Goal: Task Accomplishment & Management: Complete application form

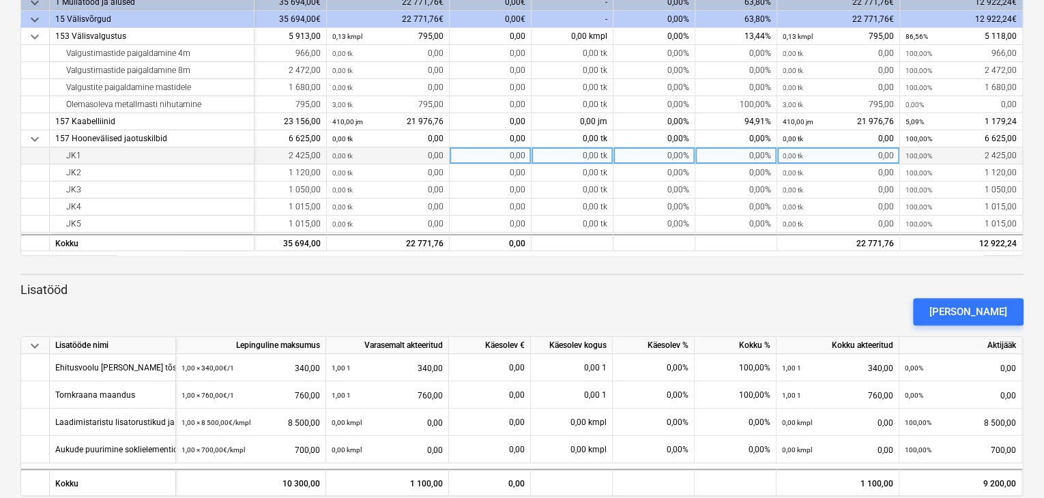
scroll to position [234, 0]
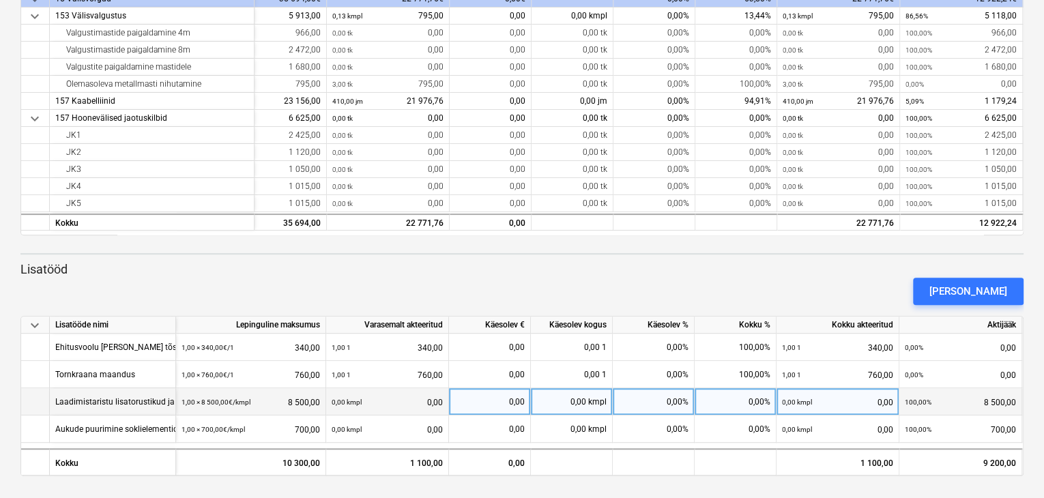
click at [577, 402] on div "0,00 kmpl" at bounding box center [572, 401] width 82 height 27
type input "1"
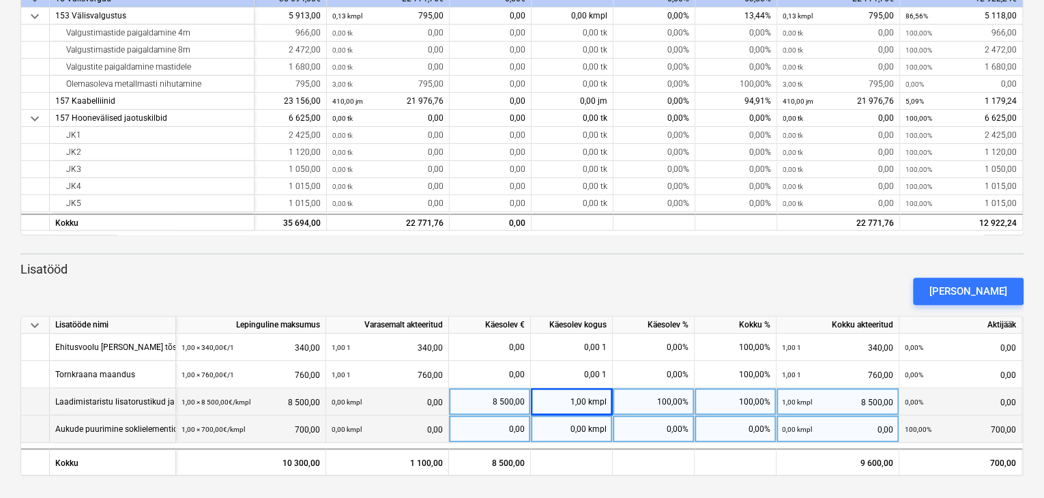
click at [583, 426] on div "0,00 kmpl" at bounding box center [572, 428] width 82 height 27
type input "1"
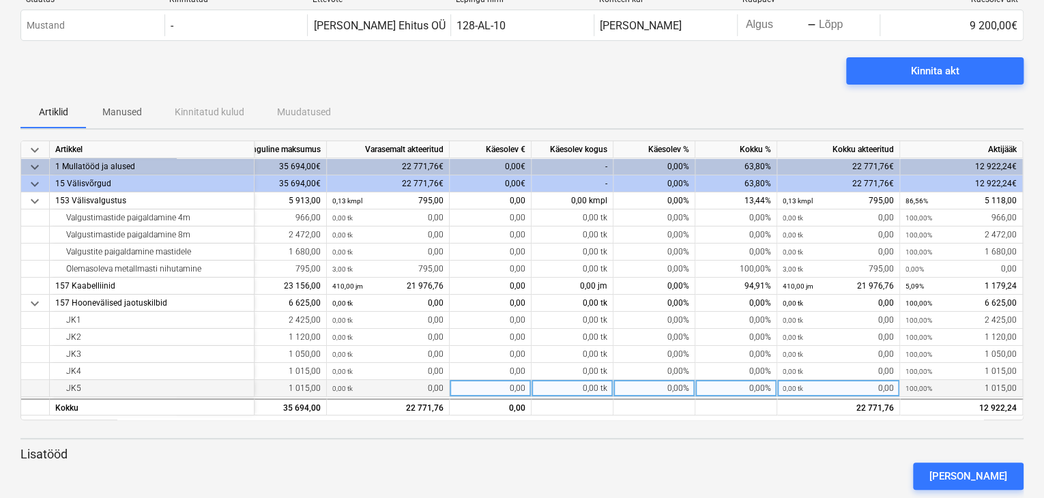
scroll to position [0, 0]
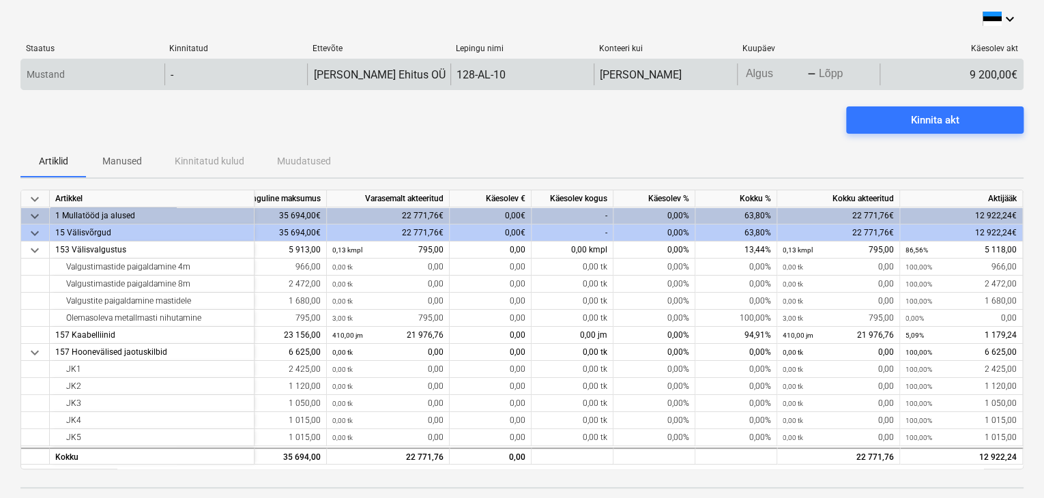
click at [793, 73] on body "keyboard_arrow_down Staatus Kinnitatud Ettevõte Lepingu nimi Konteeri kui Kuupä…" at bounding box center [522, 249] width 1044 height 498
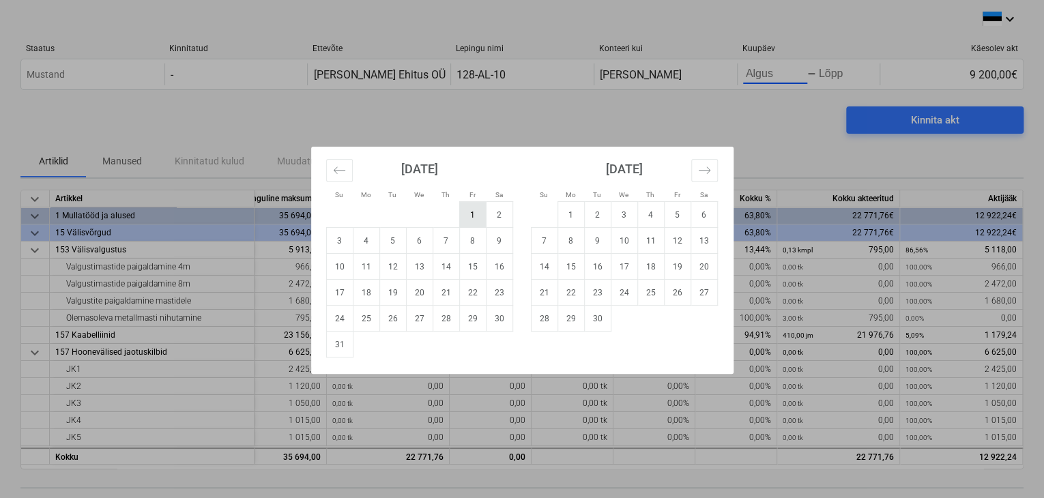
click at [471, 216] on td "1" at bounding box center [472, 215] width 27 height 26
type input "[DATE]"
click at [847, 72] on div "Su Mo Tu We Th Fr Sa Su Mo Tu We Th Fr Sa [DATE] 1 2 3 4 5 6 7 8 9 10 11 12 13 …" at bounding box center [522, 249] width 1044 height 498
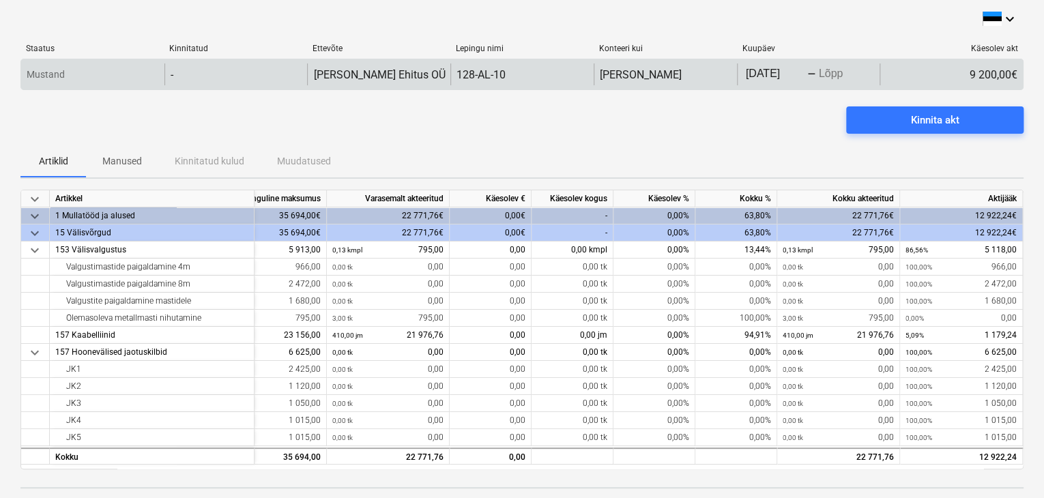
click at [829, 71] on body "keyboard_arrow_down Staatus Kinnitatud Ettevõte Lepingu nimi Konteeri kui Kuupä…" at bounding box center [522, 249] width 1044 height 498
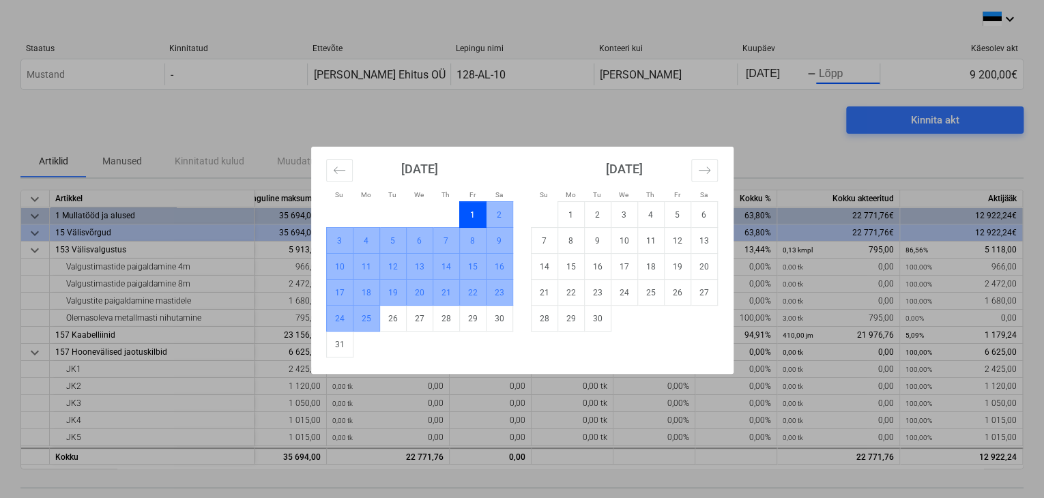
click at [366, 320] on td "25" at bounding box center [366, 319] width 27 height 26
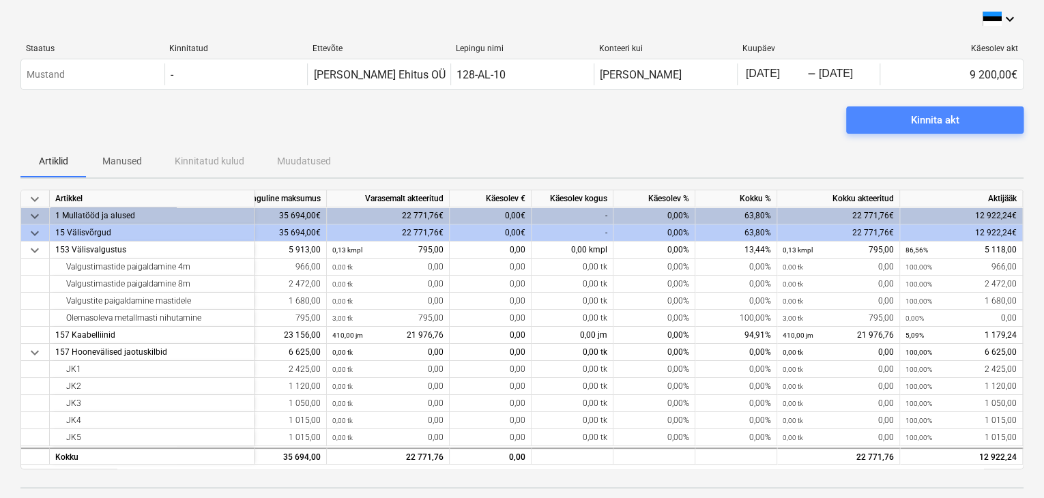
click at [926, 123] on div "Kinnita akt" at bounding box center [935, 120] width 48 height 18
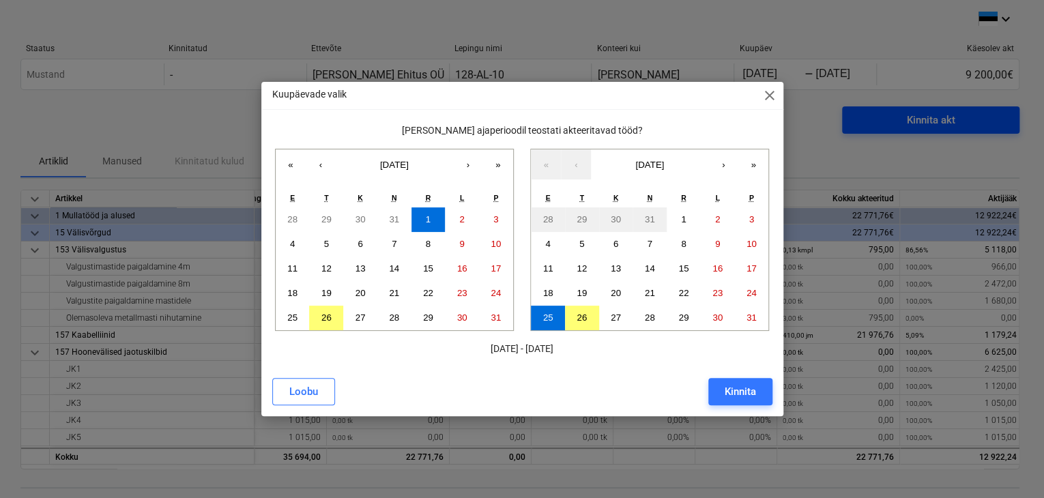
scroll to position [0, 77]
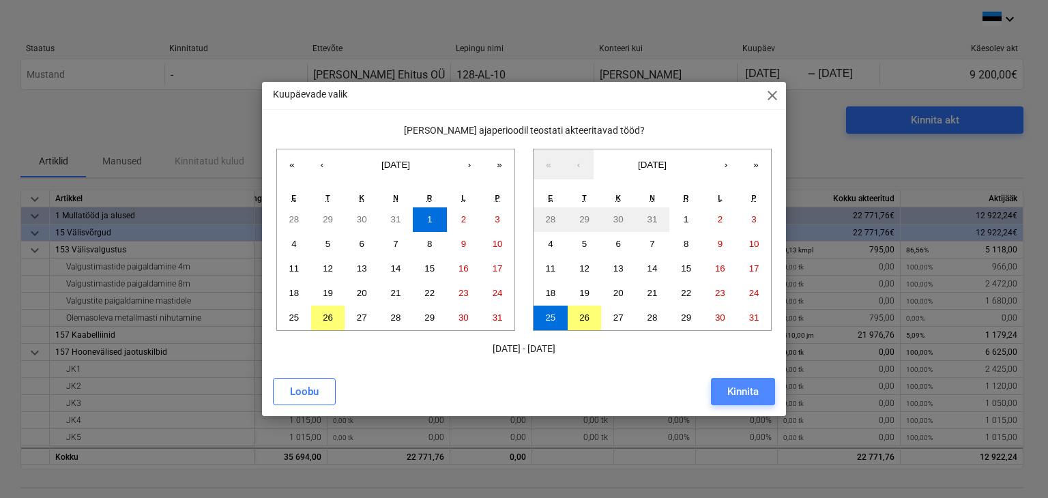
click at [735, 388] on div "Kinnita" at bounding box center [742, 392] width 31 height 18
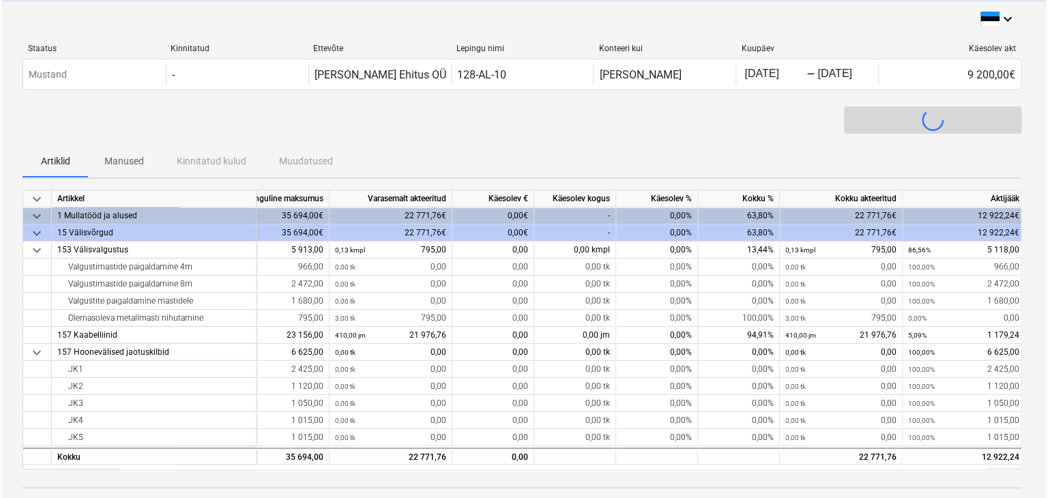
scroll to position [0, 74]
